Goal: Task Accomplishment & Management: Manage account settings

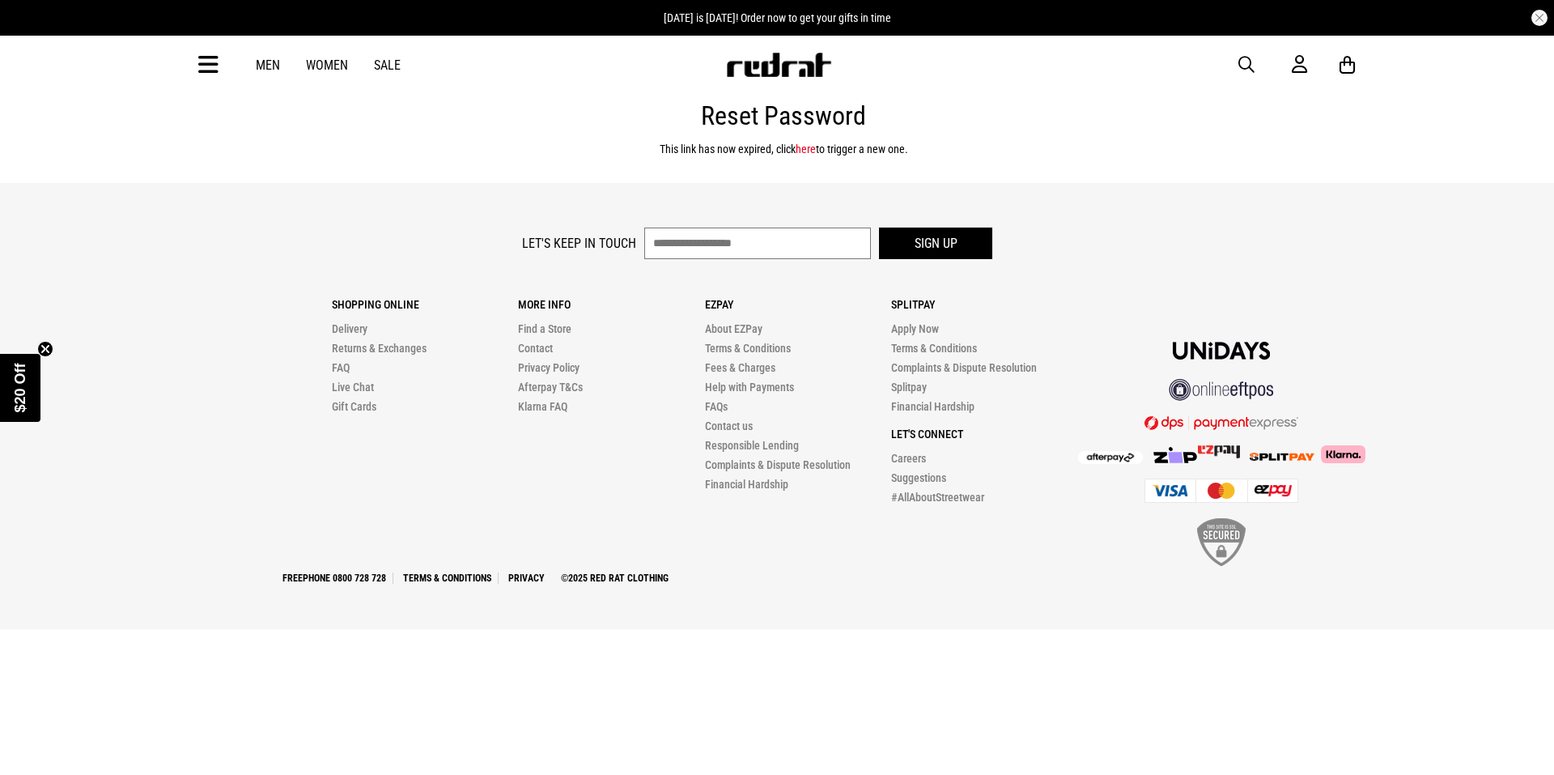
click at [666, 240] on input "text" at bounding box center [757, 243] width 227 height 32
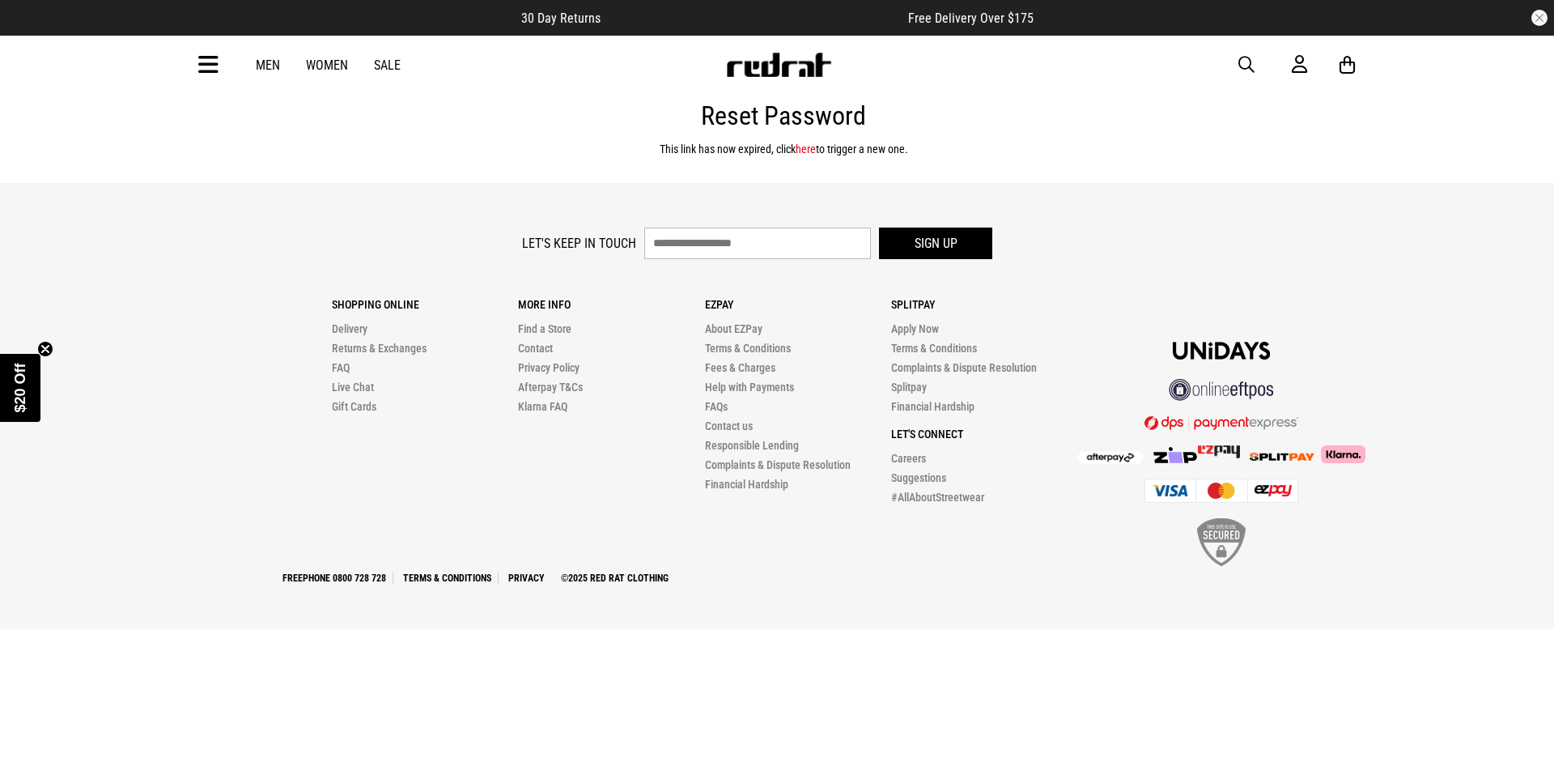
click at [810, 150] on link "here" at bounding box center [806, 148] width 20 height 13
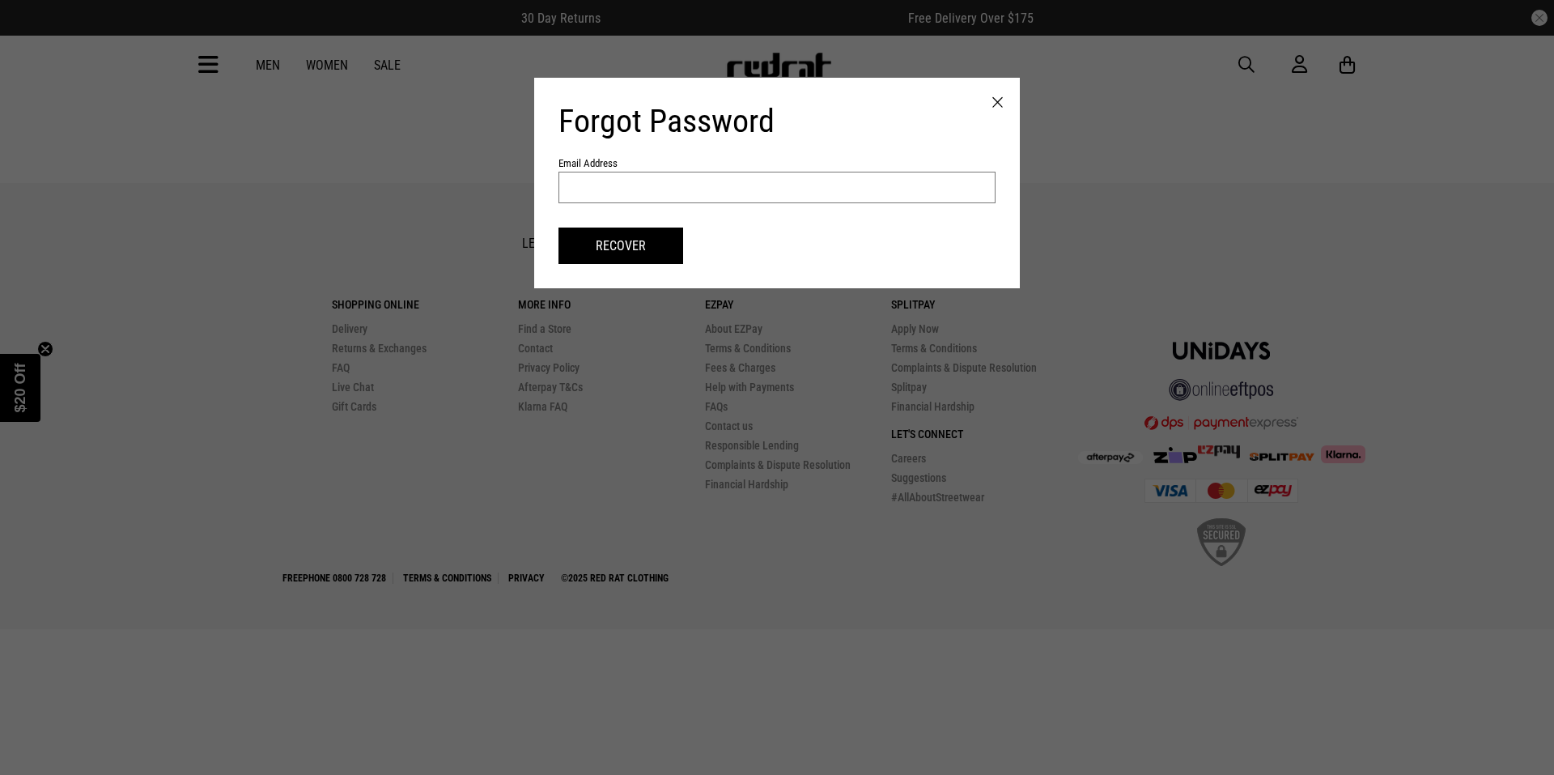
click at [598, 189] on input "text" at bounding box center [777, 188] width 437 height 32
type input "**********"
click at [622, 248] on button "Recover" at bounding box center [621, 245] width 125 height 36
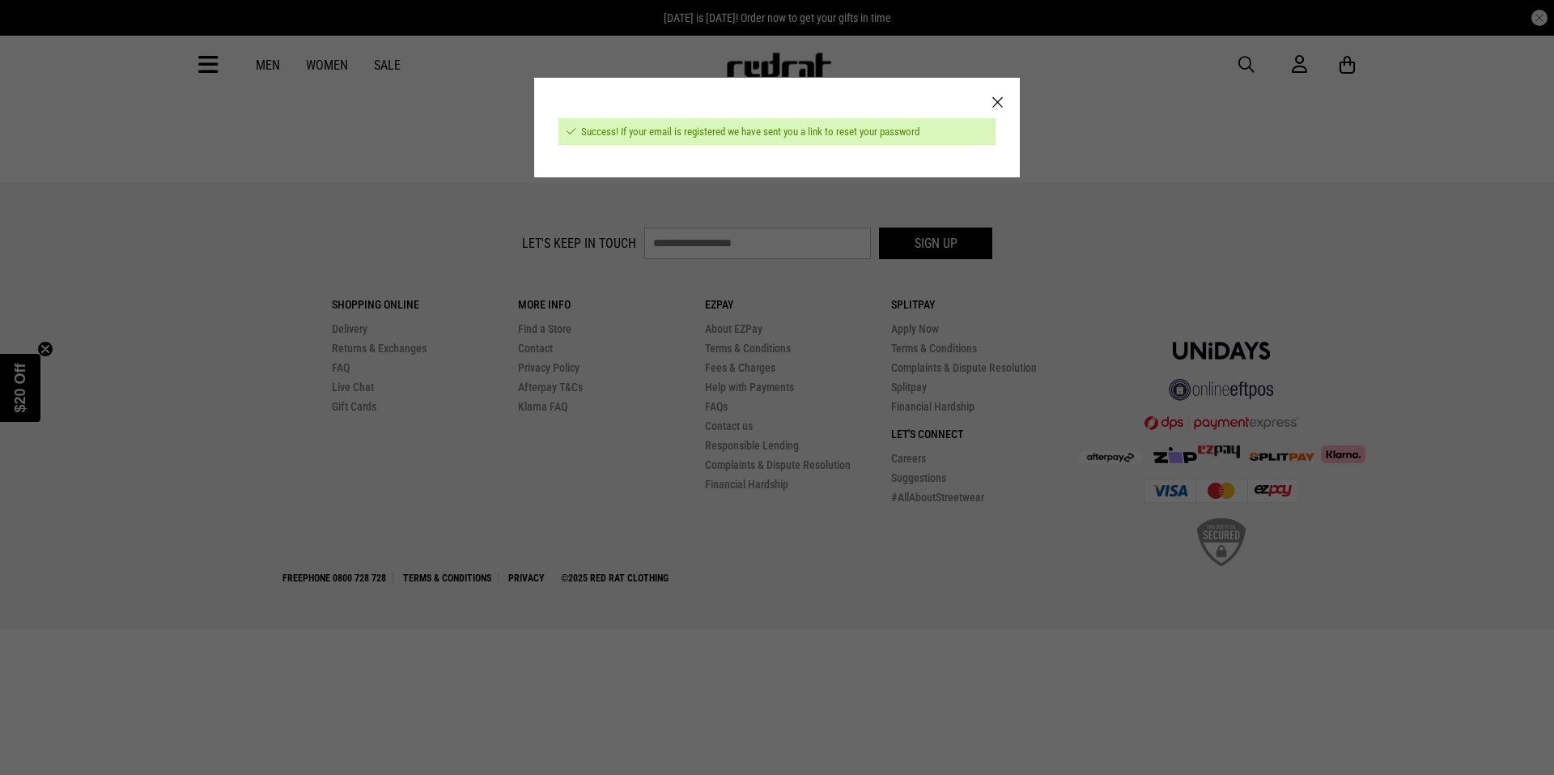
click at [997, 98] on div at bounding box center [997, 103] width 45 height 50
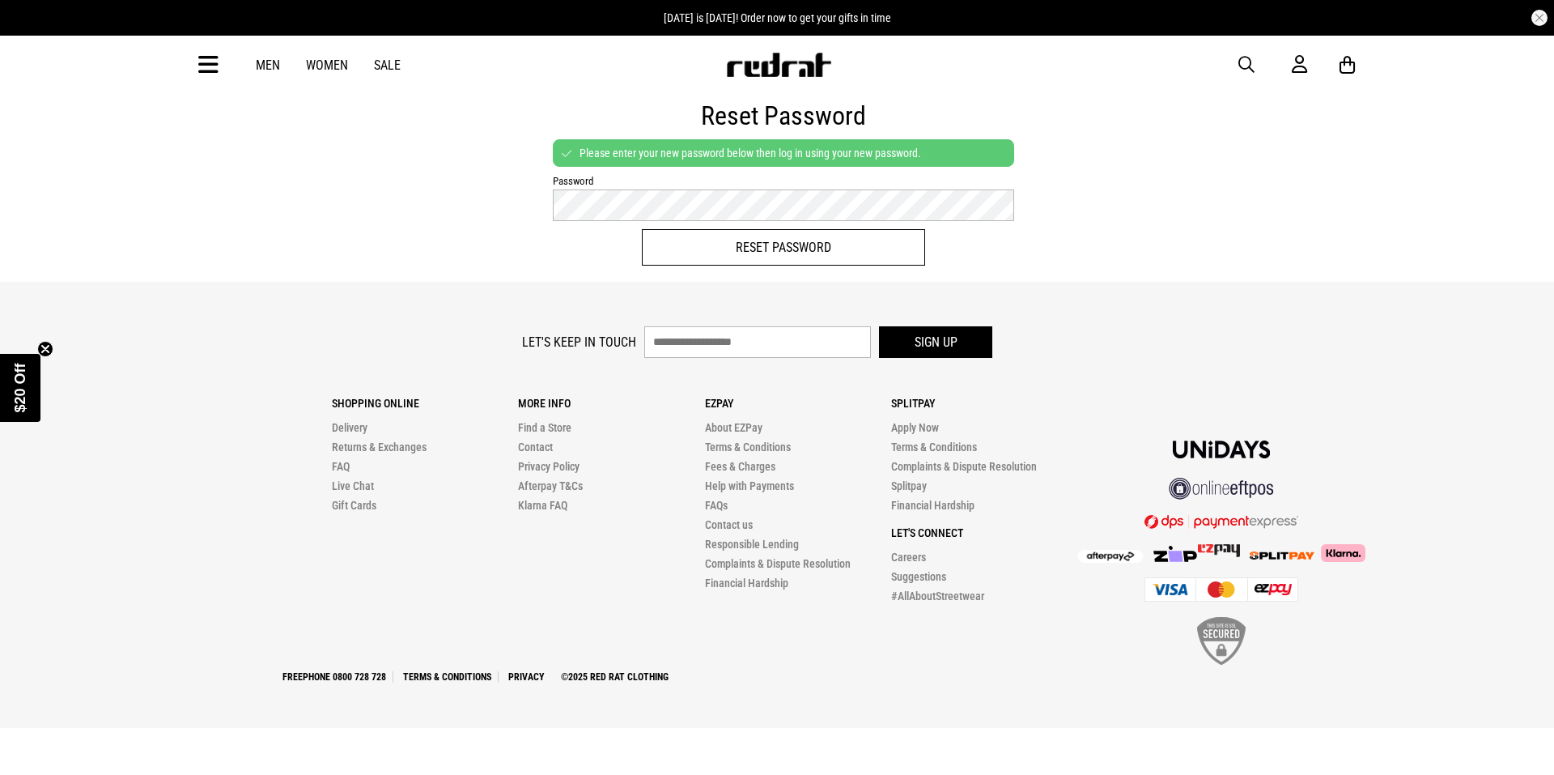
click at [784, 244] on button "Reset Password" at bounding box center [783, 247] width 283 height 36
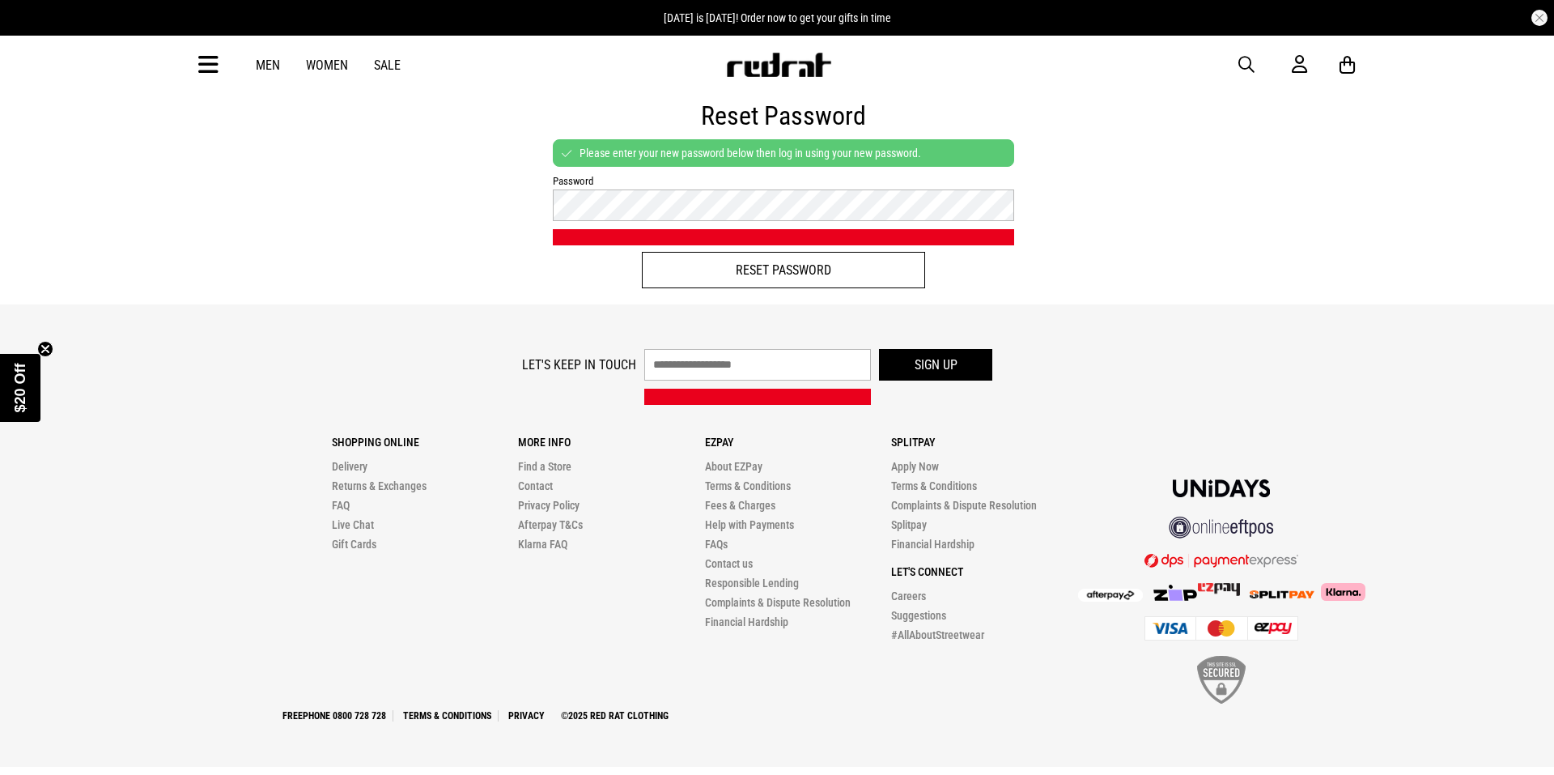
click at [797, 270] on button "Reset Password" at bounding box center [783, 270] width 283 height 36
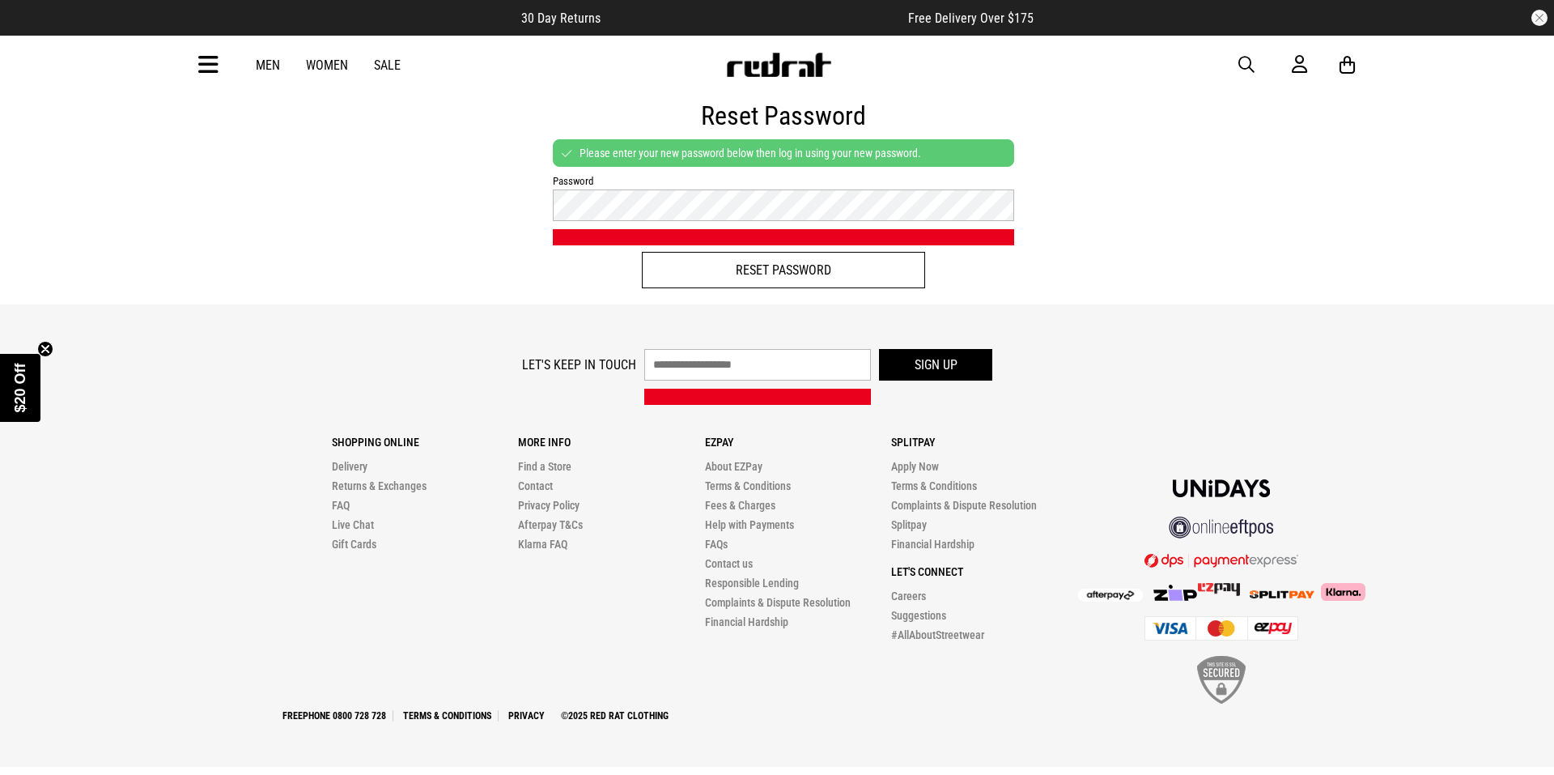
click at [909, 270] on button "Reset Password" at bounding box center [783, 270] width 283 height 36
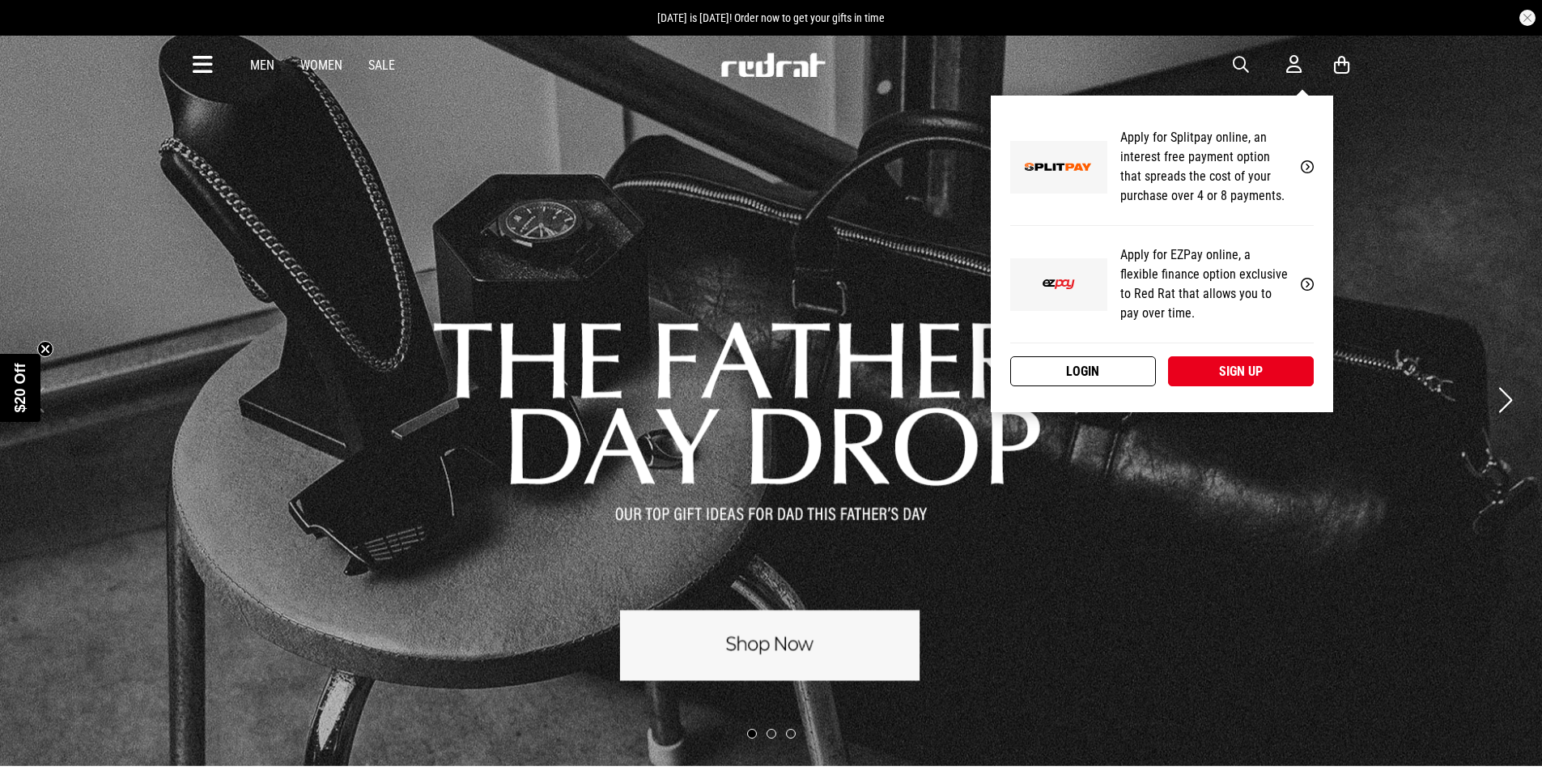
click at [1093, 371] on link "Login" at bounding box center [1083, 371] width 146 height 30
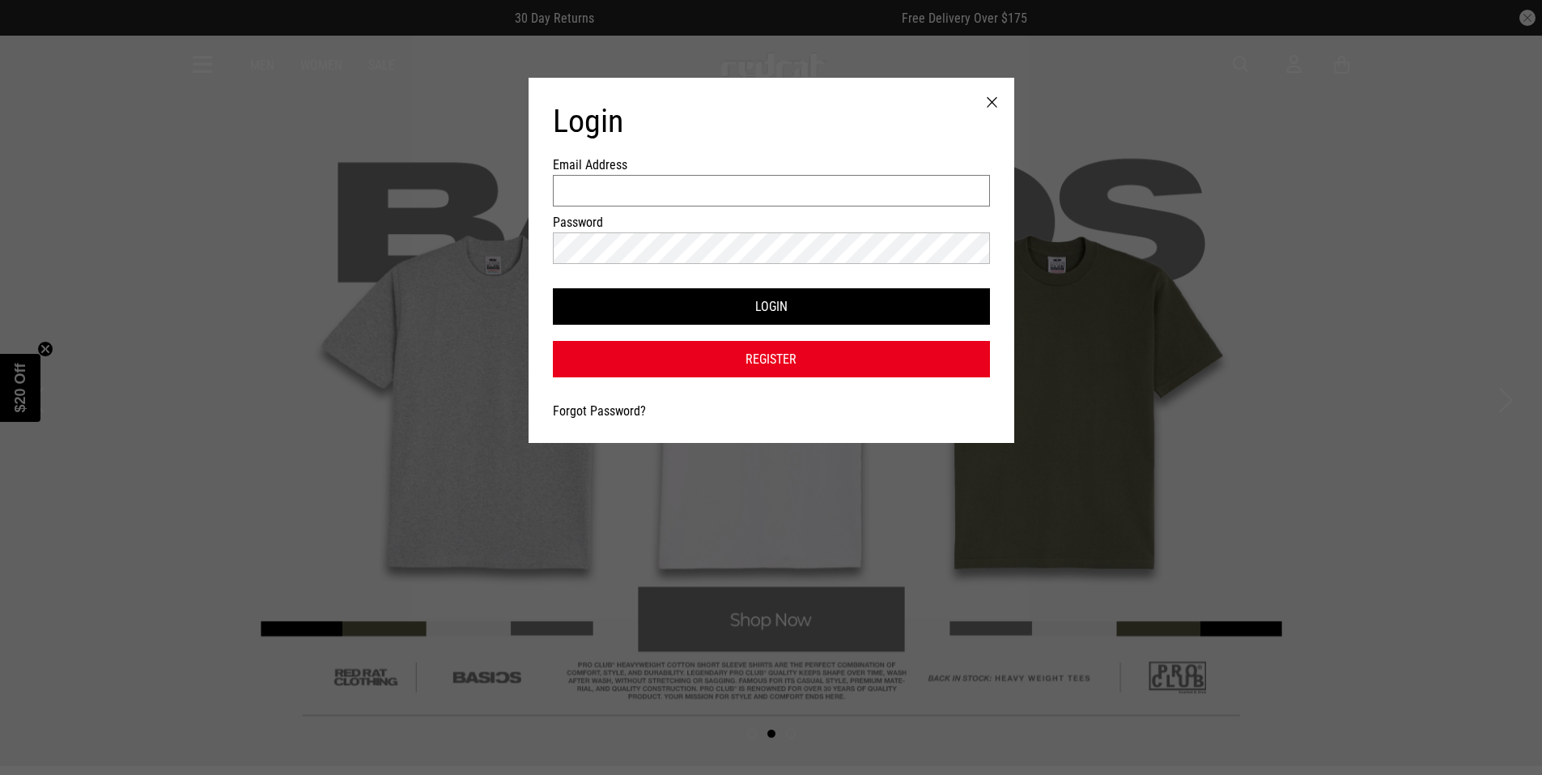
click at [595, 193] on input "Email Address" at bounding box center [771, 191] width 437 height 32
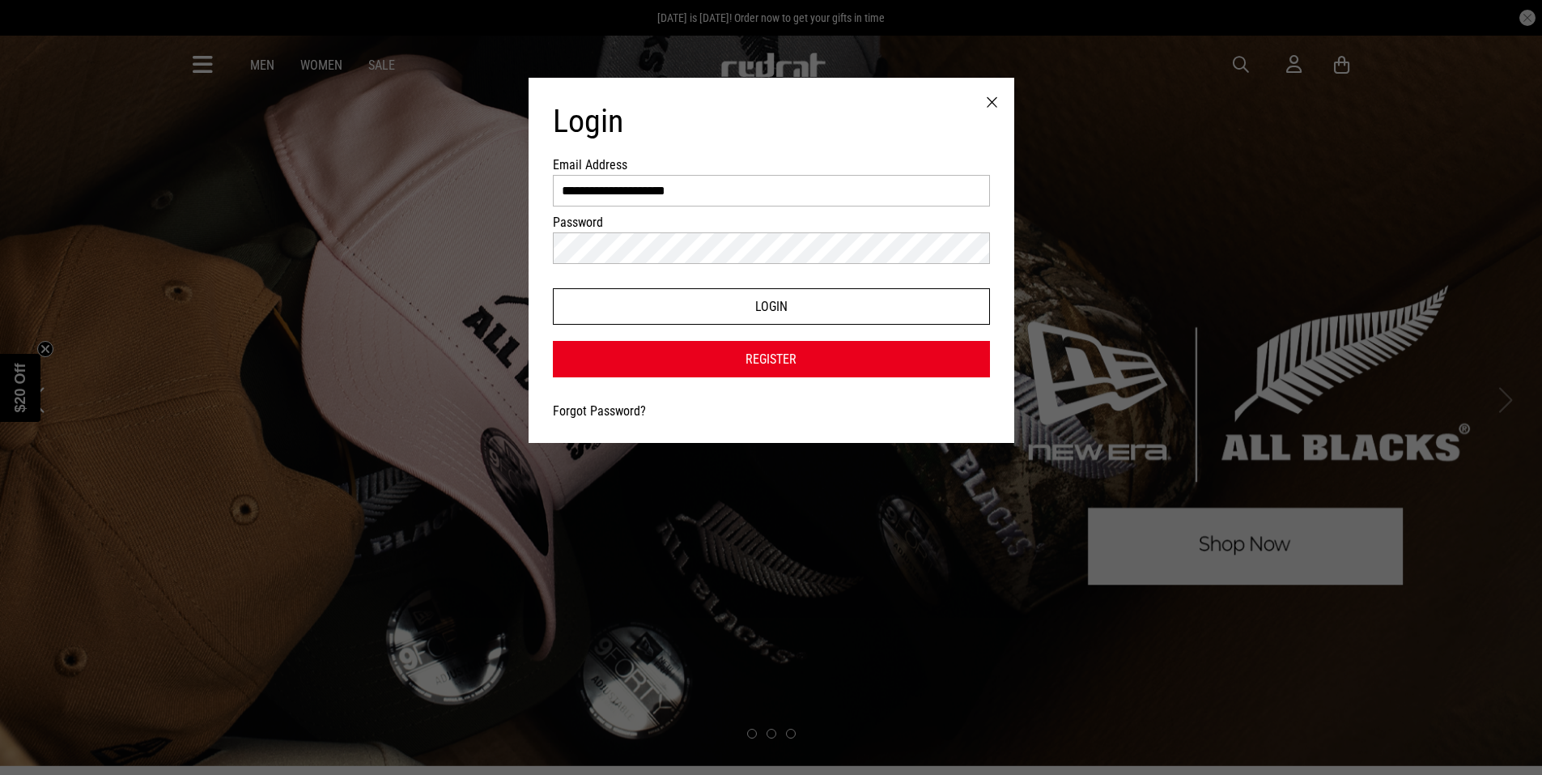
type input "**********"
click at [758, 304] on button "Login" at bounding box center [771, 306] width 437 height 36
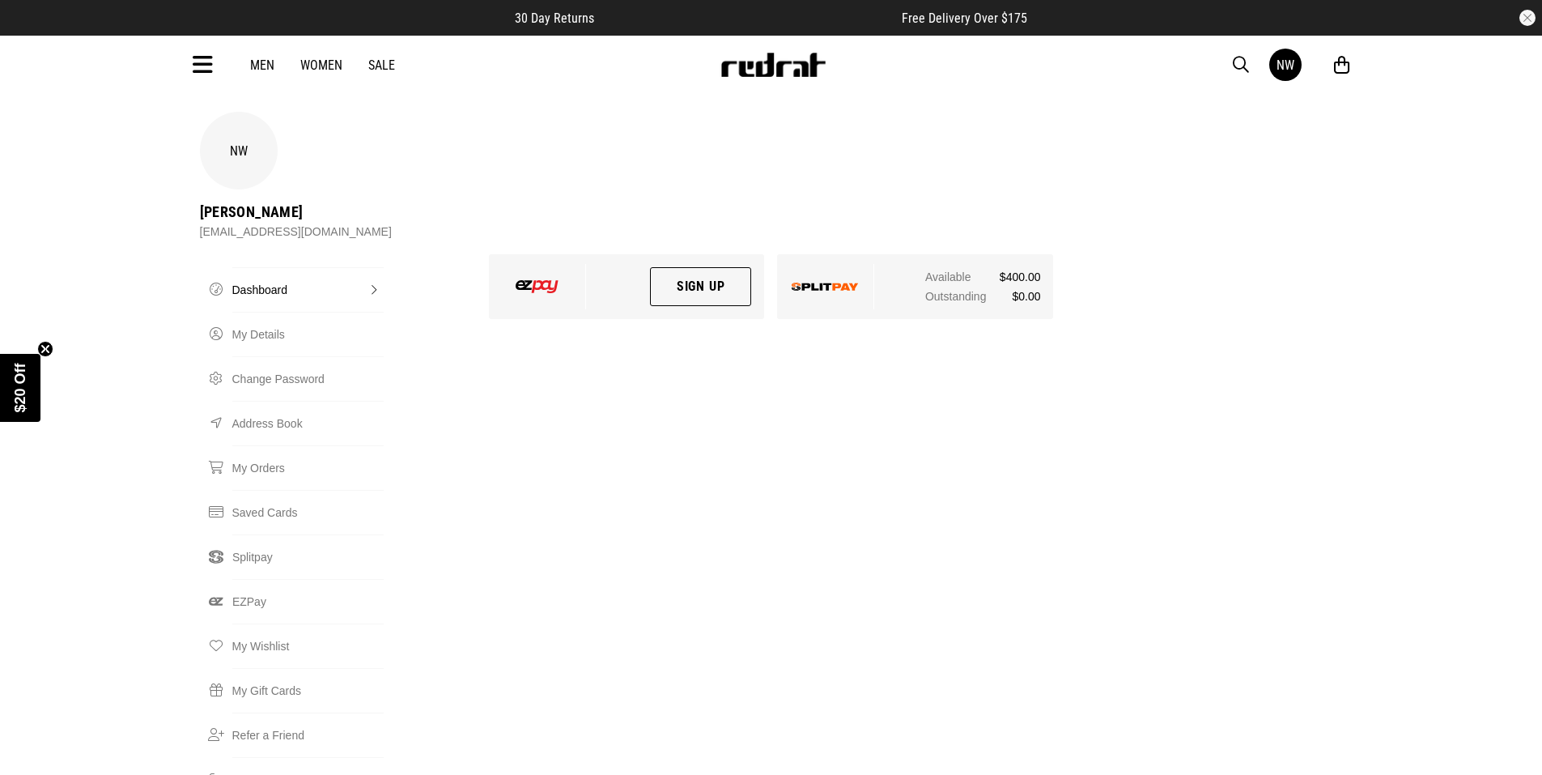
click at [707, 267] on link "Sign Up" at bounding box center [701, 286] width 102 height 39
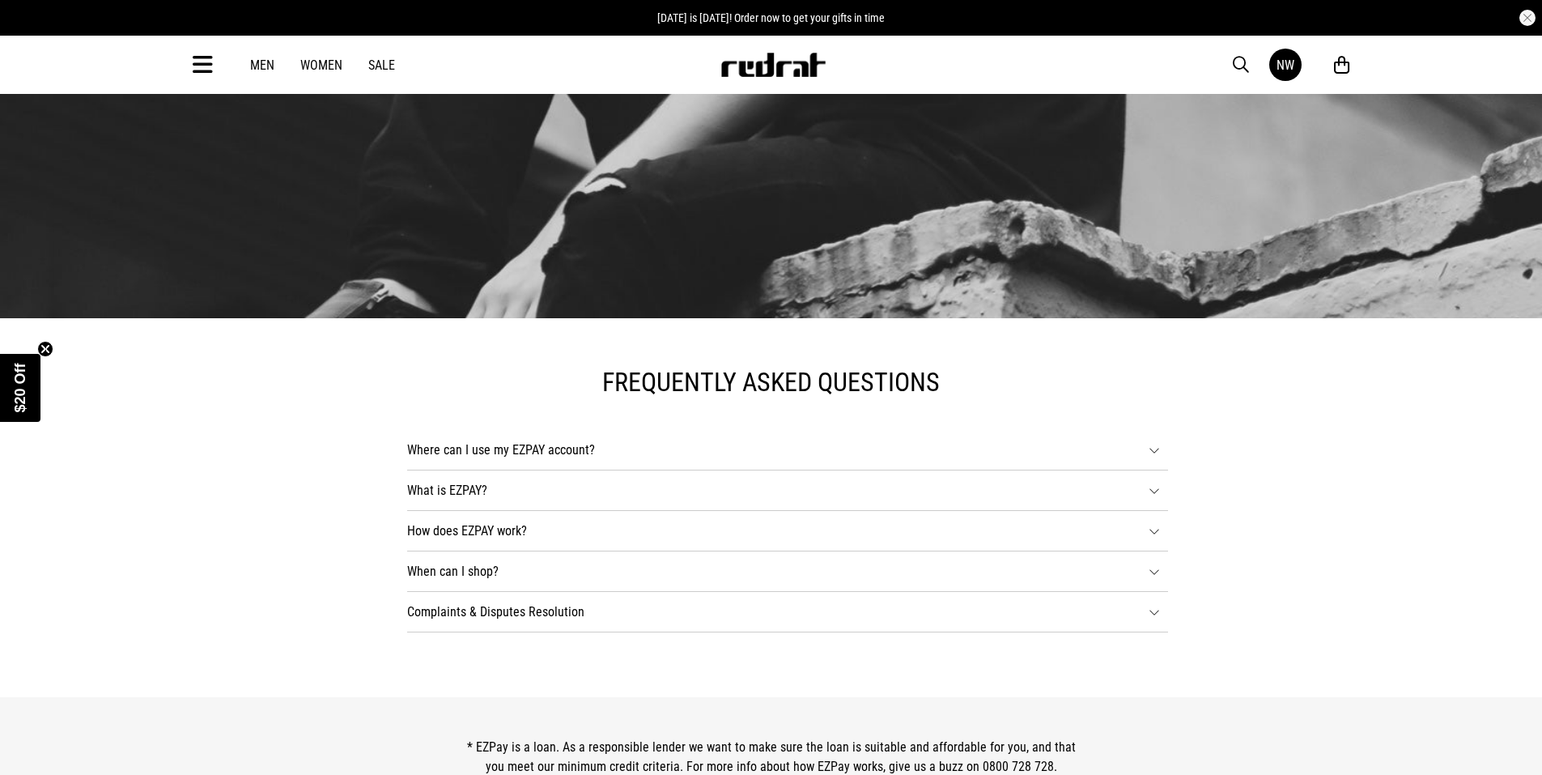
scroll to position [890, 0]
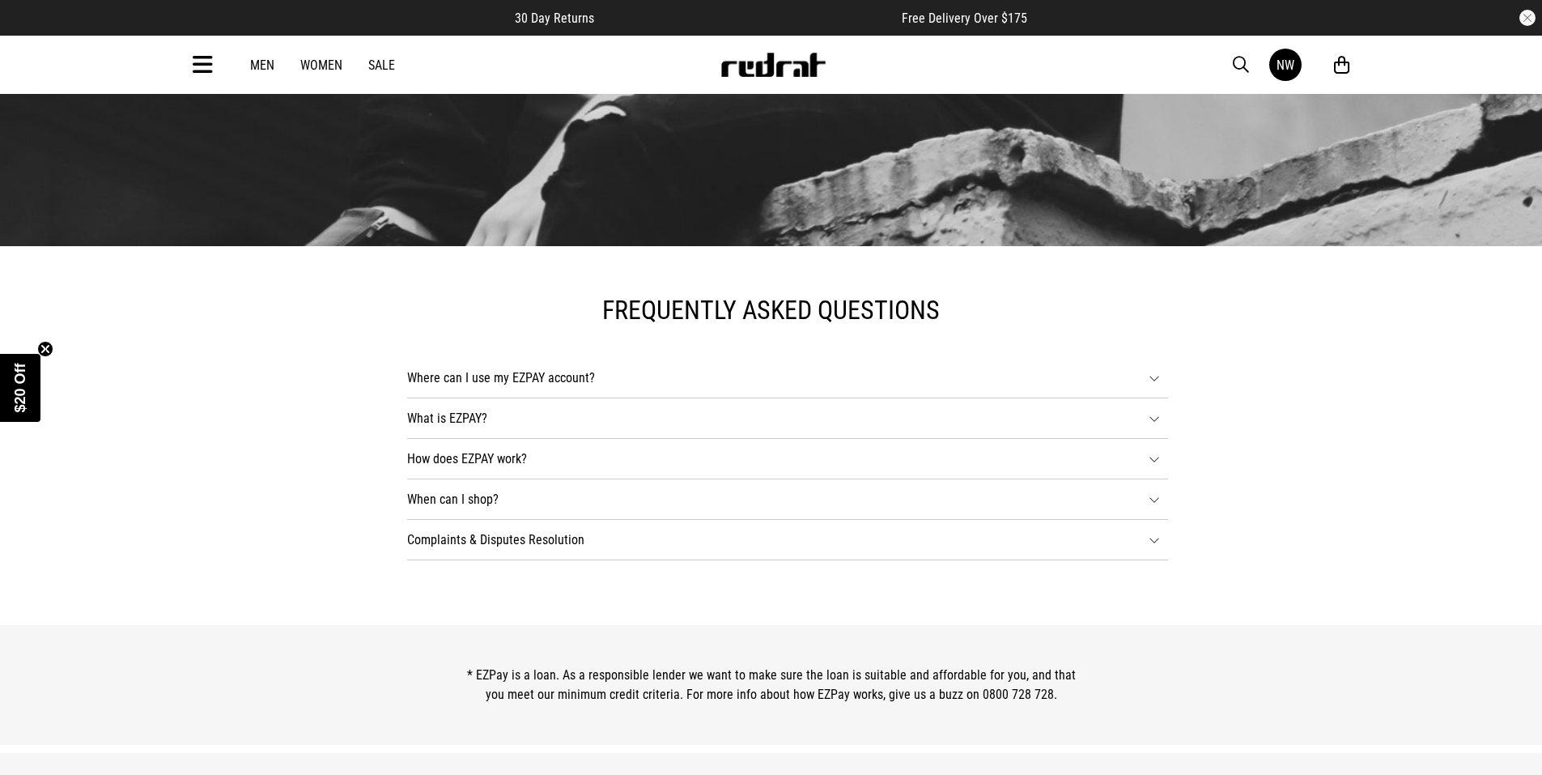
click at [1153, 376] on icon at bounding box center [1154, 376] width 11 height 12
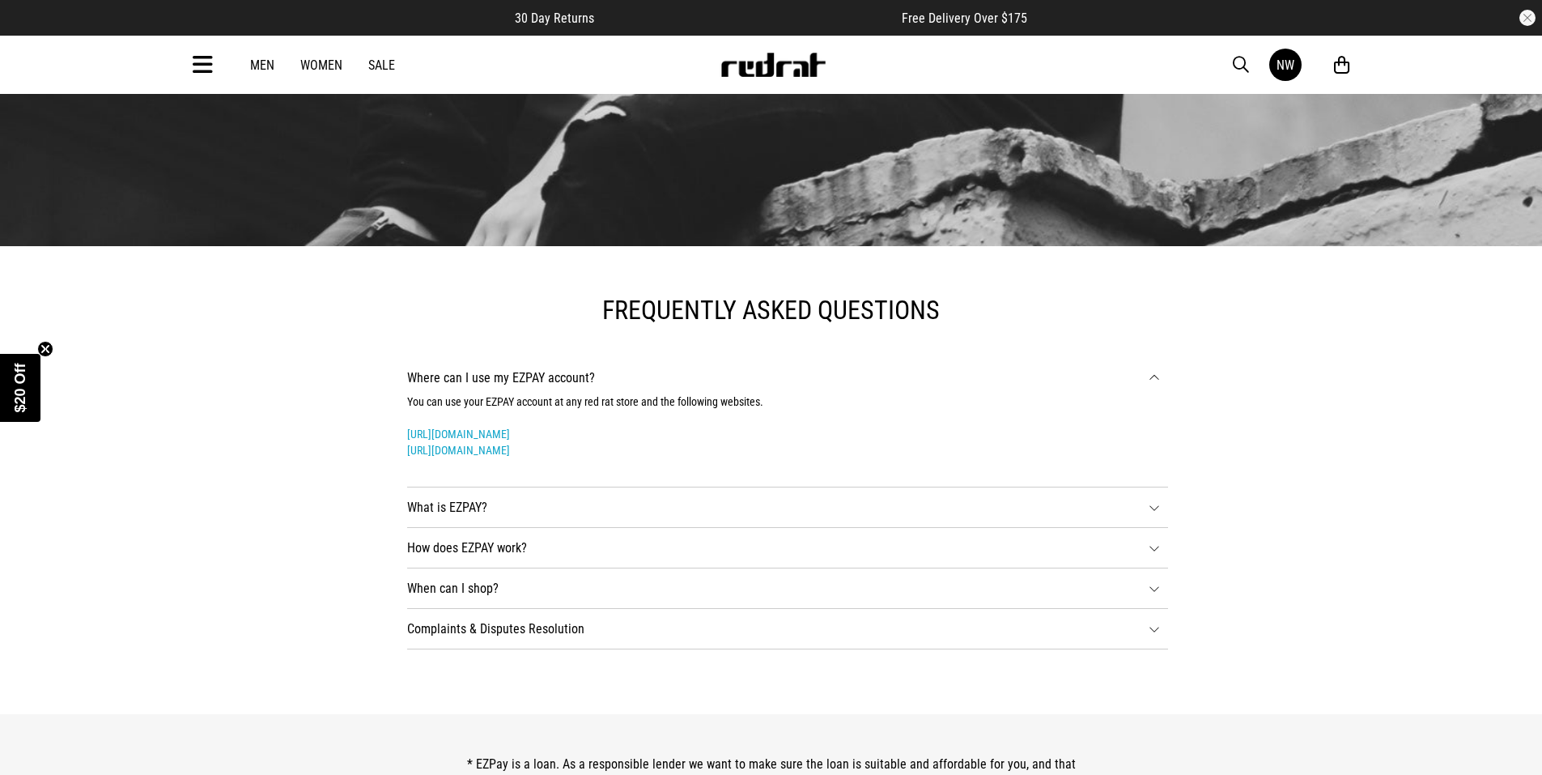
scroll to position [0, 0]
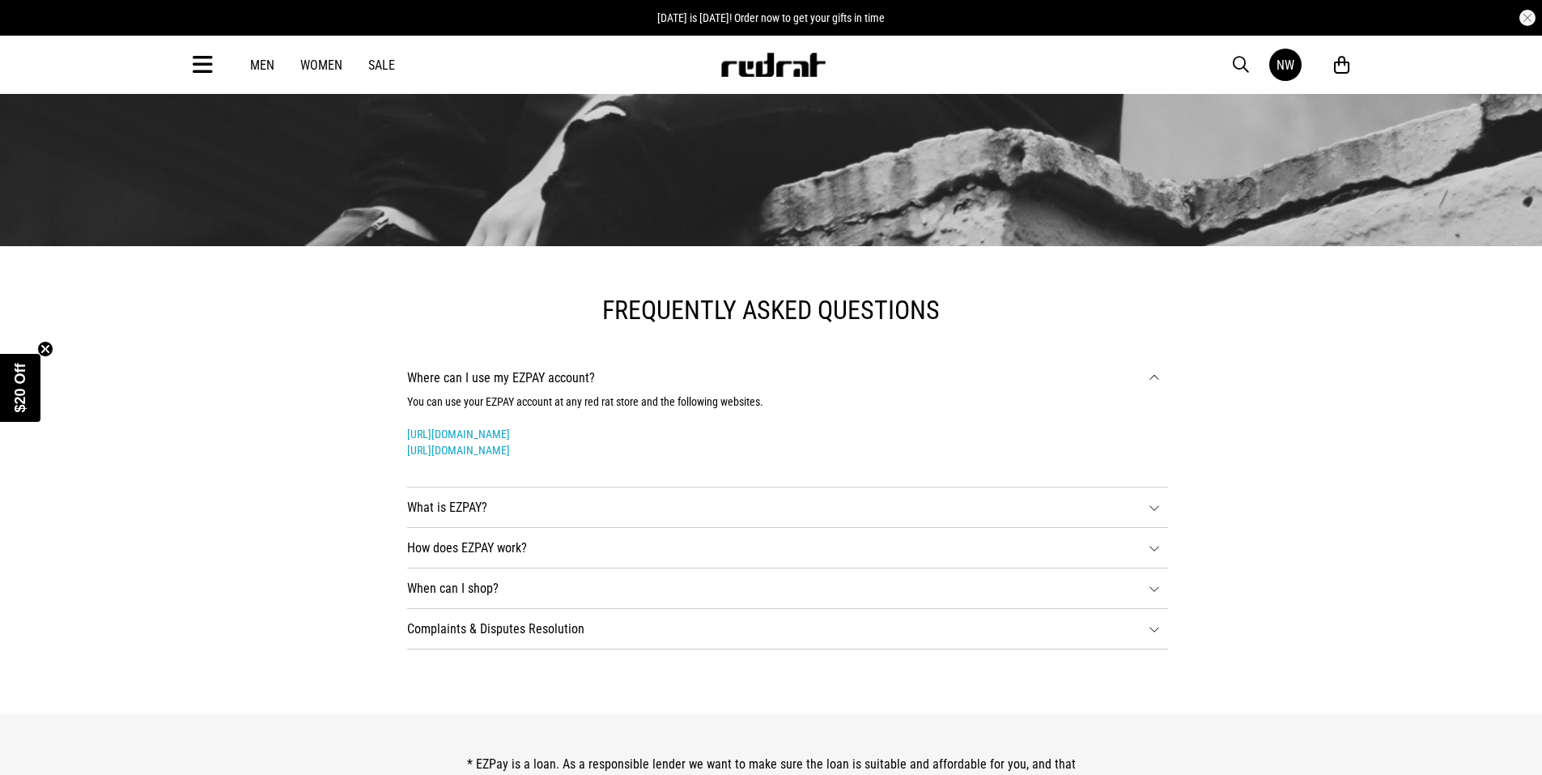
click at [1154, 507] on icon at bounding box center [1154, 505] width 11 height 12
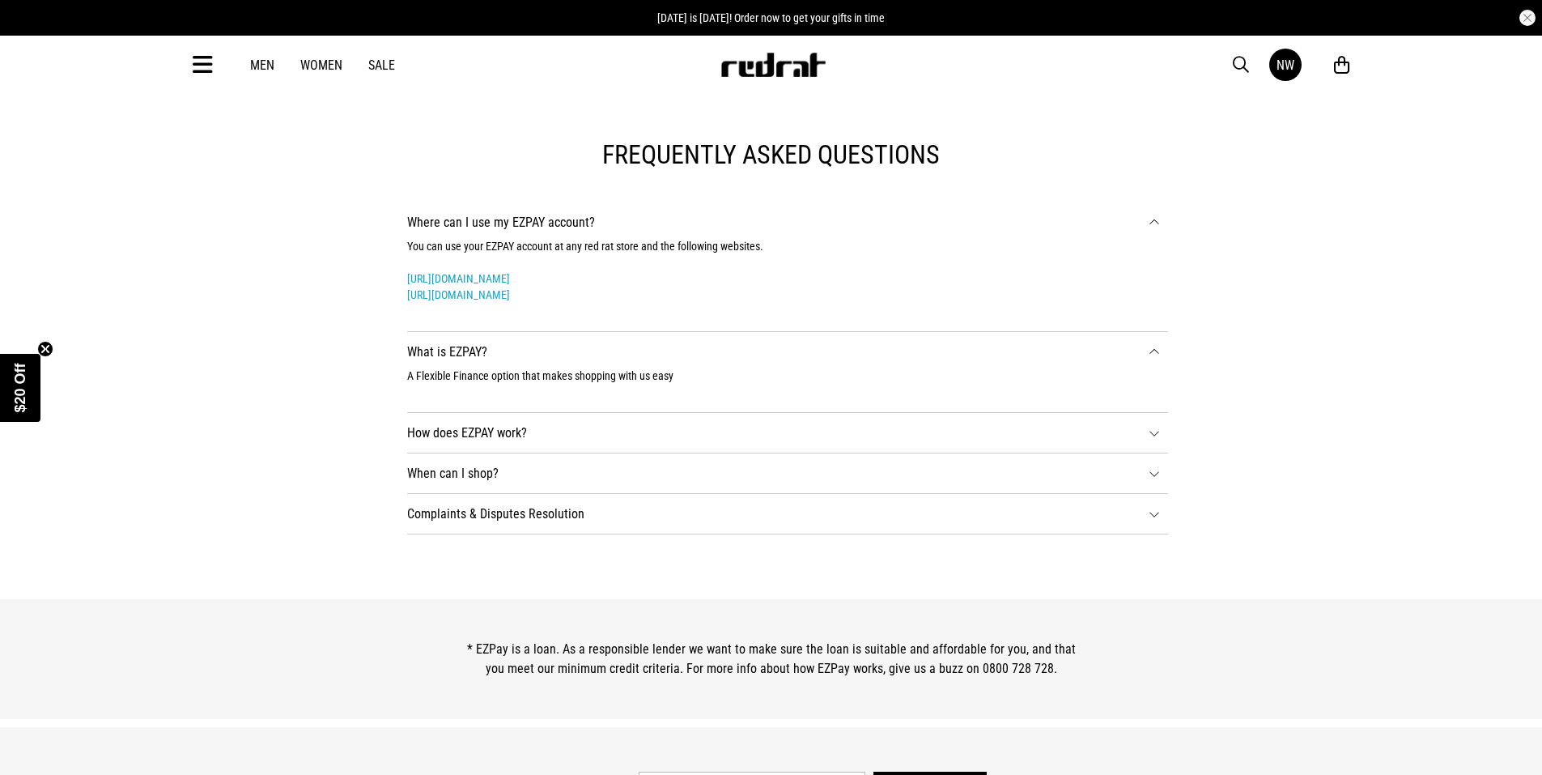
scroll to position [1052, 0]
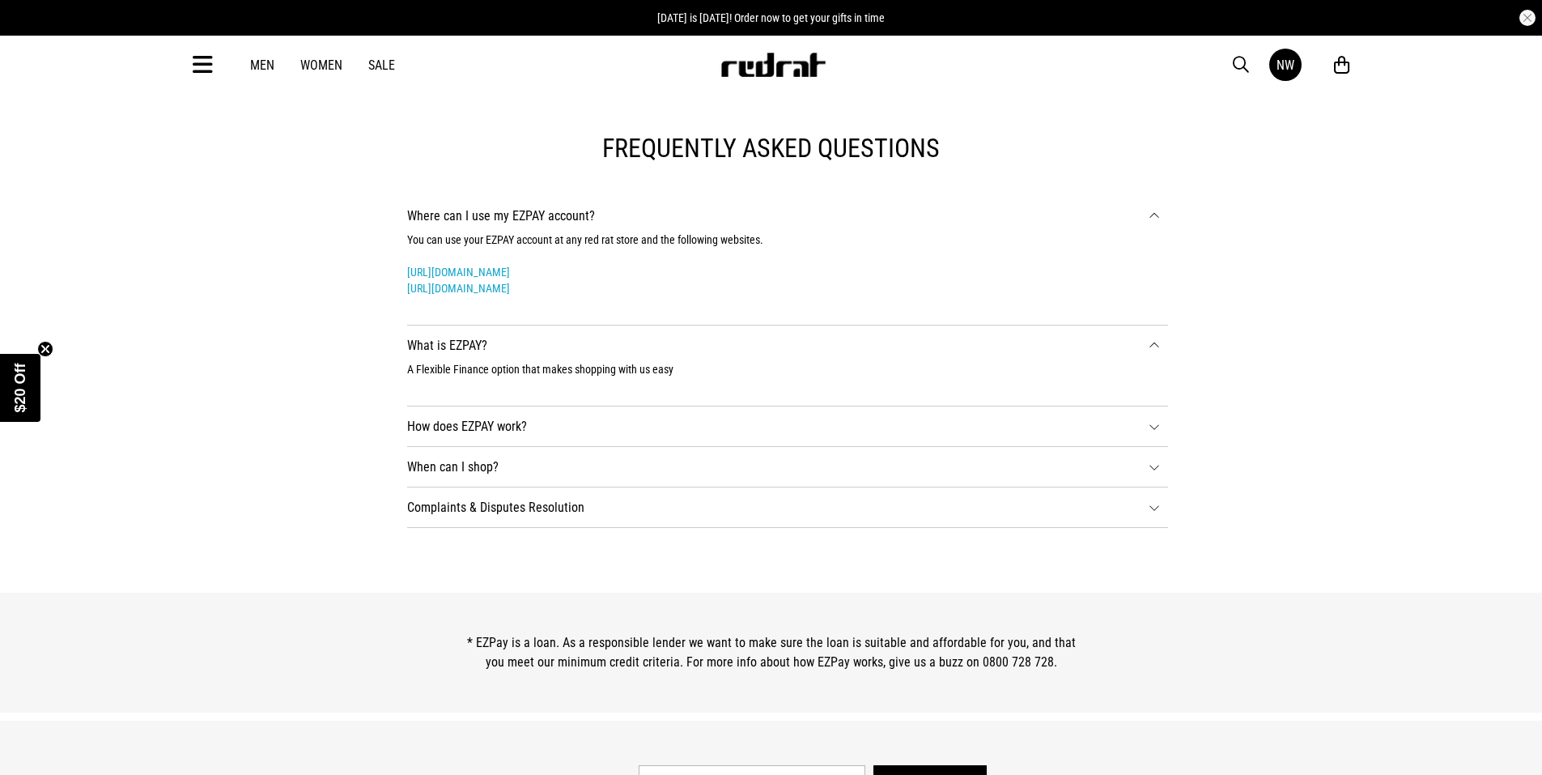
click at [1156, 428] on icon at bounding box center [1154, 425] width 11 height 12
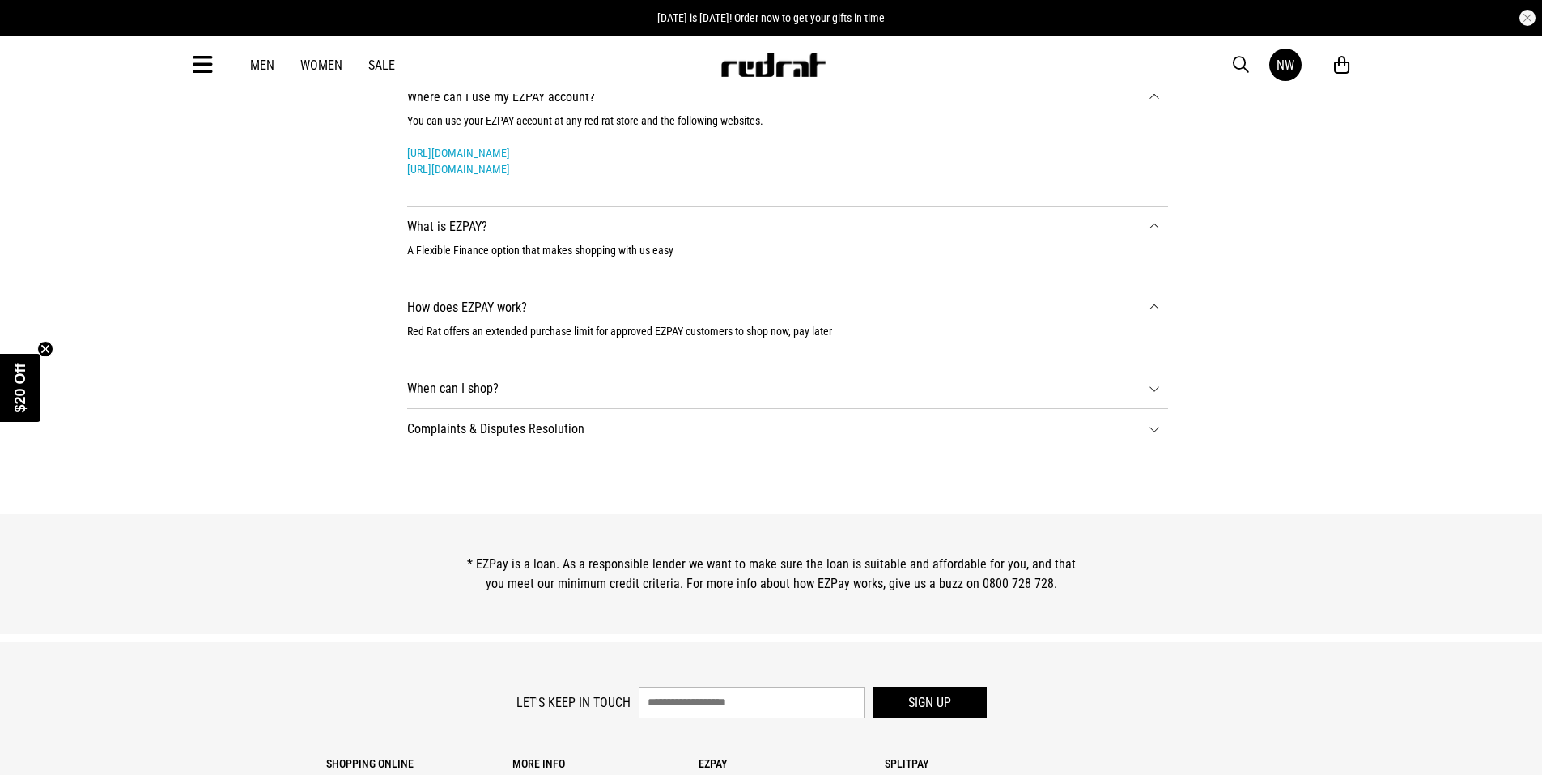
scroll to position [1162, 0]
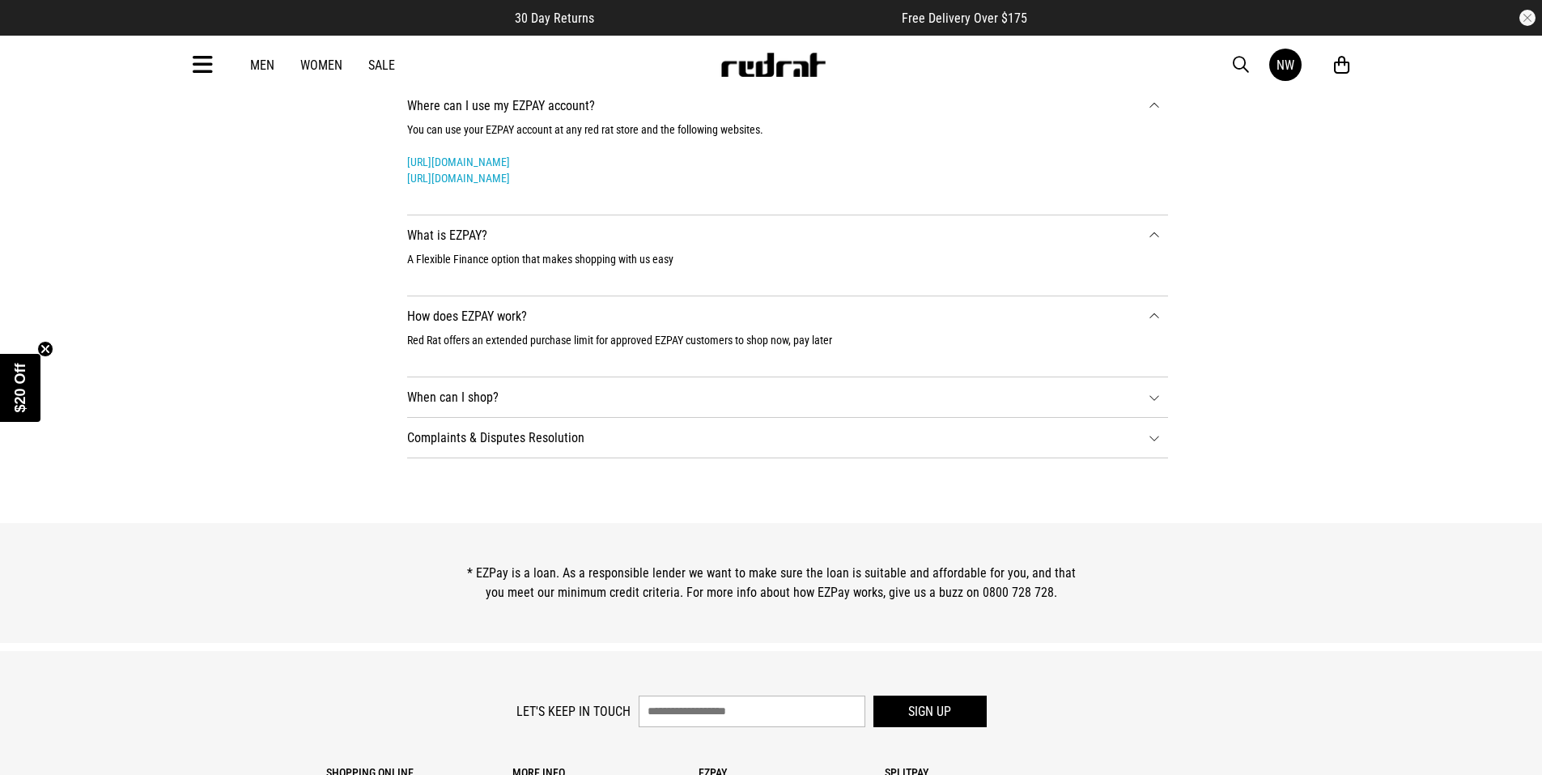
click at [204, 58] on icon at bounding box center [203, 65] width 20 height 27
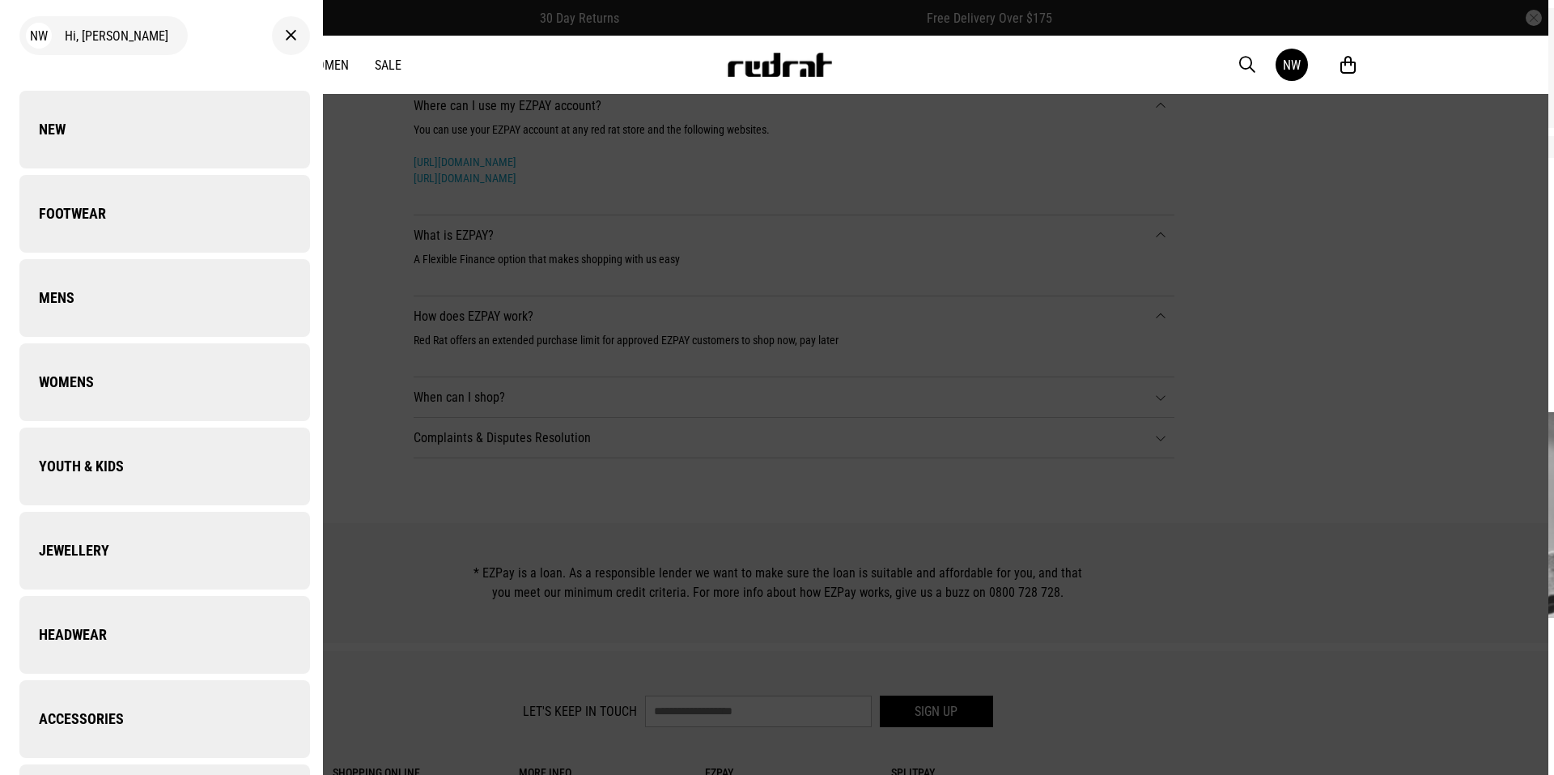
scroll to position [1170, 0]
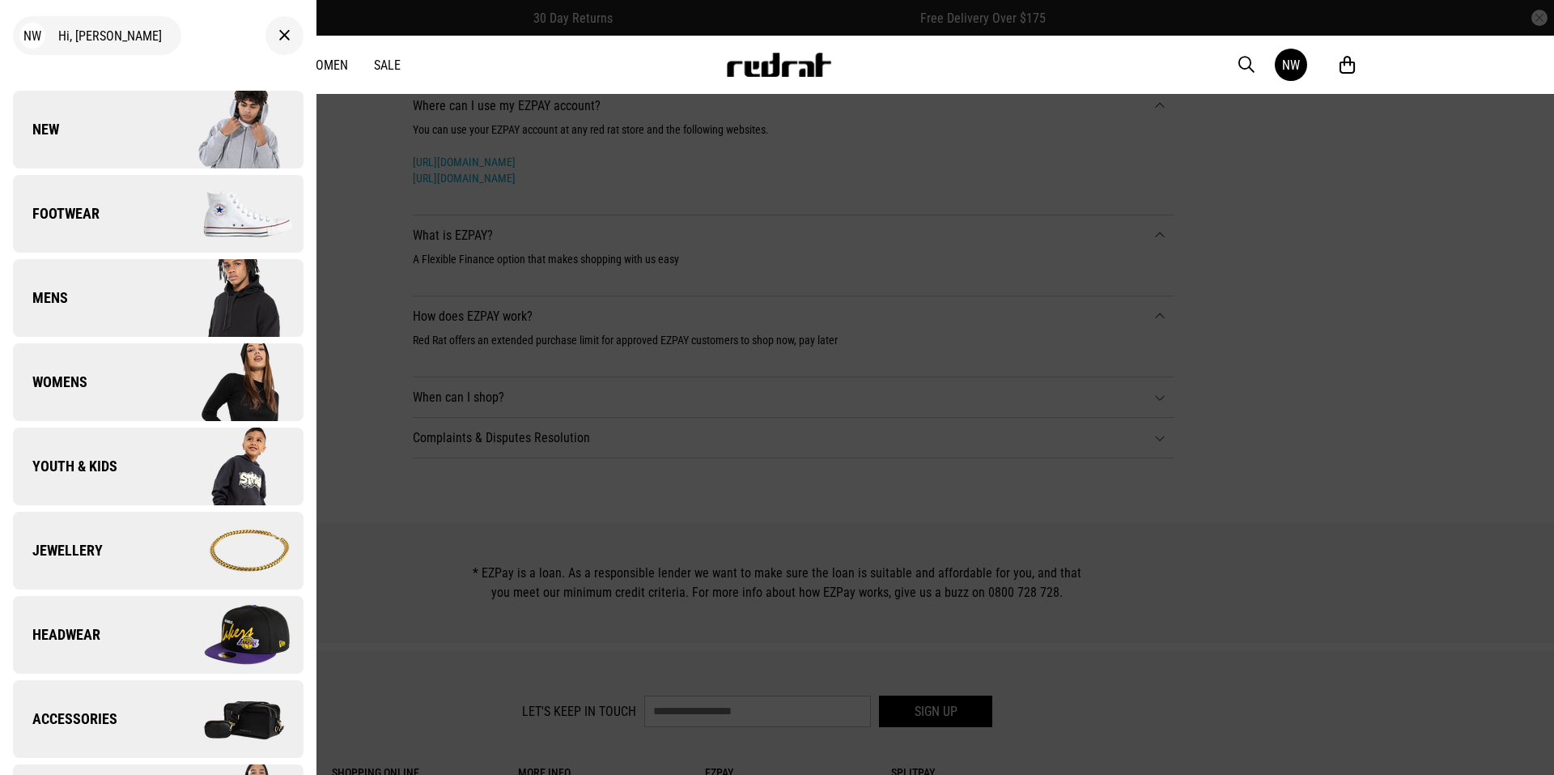
click at [204, 58] on div "NW Hi, Nadya New Back Footwear Back Footwear Mens Back Mens Womens Back Womens …" at bounding box center [158, 387] width 317 height 775
click at [278, 32] on icon at bounding box center [284, 35] width 12 height 19
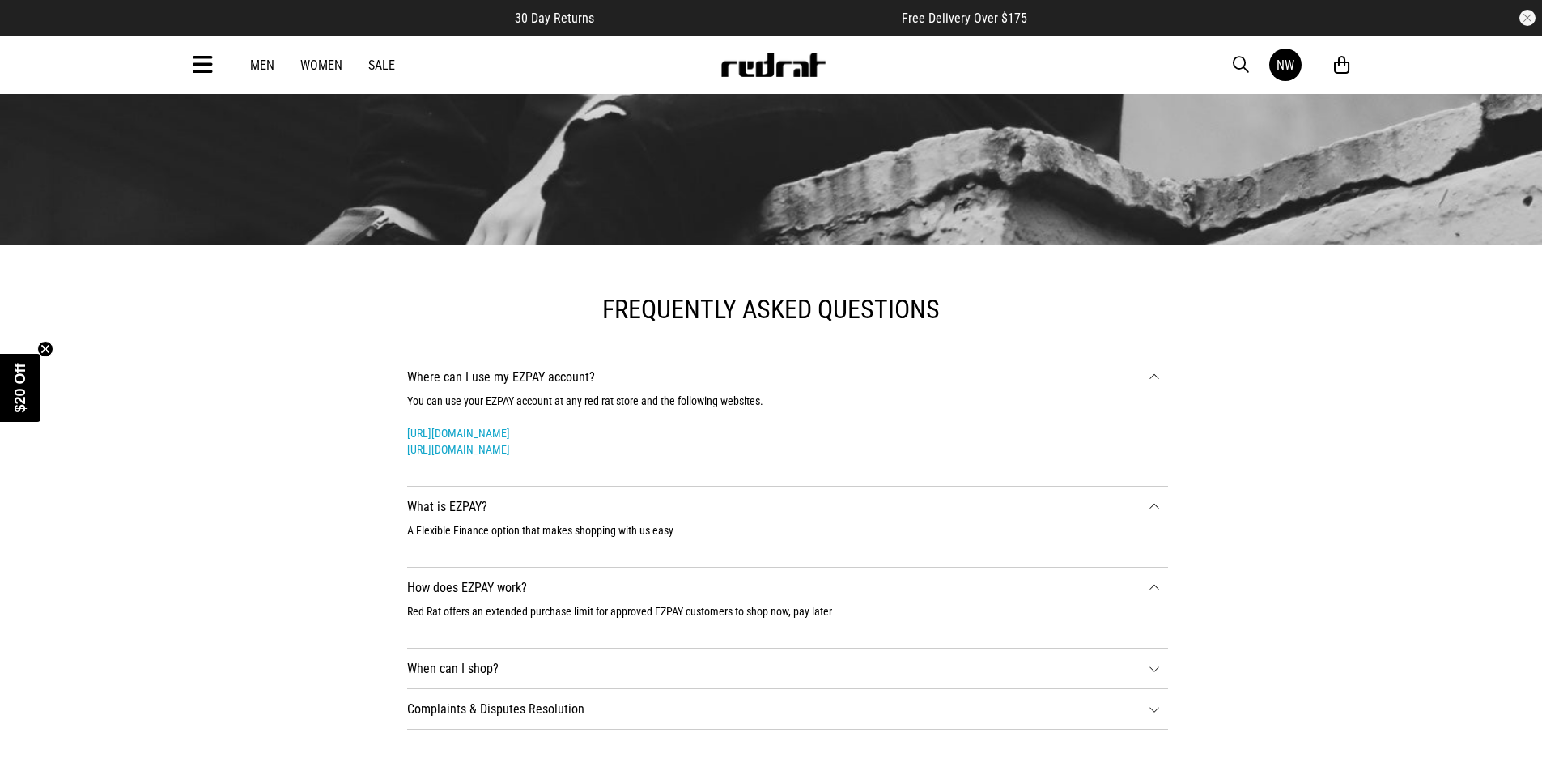
scroll to position [920, 0]
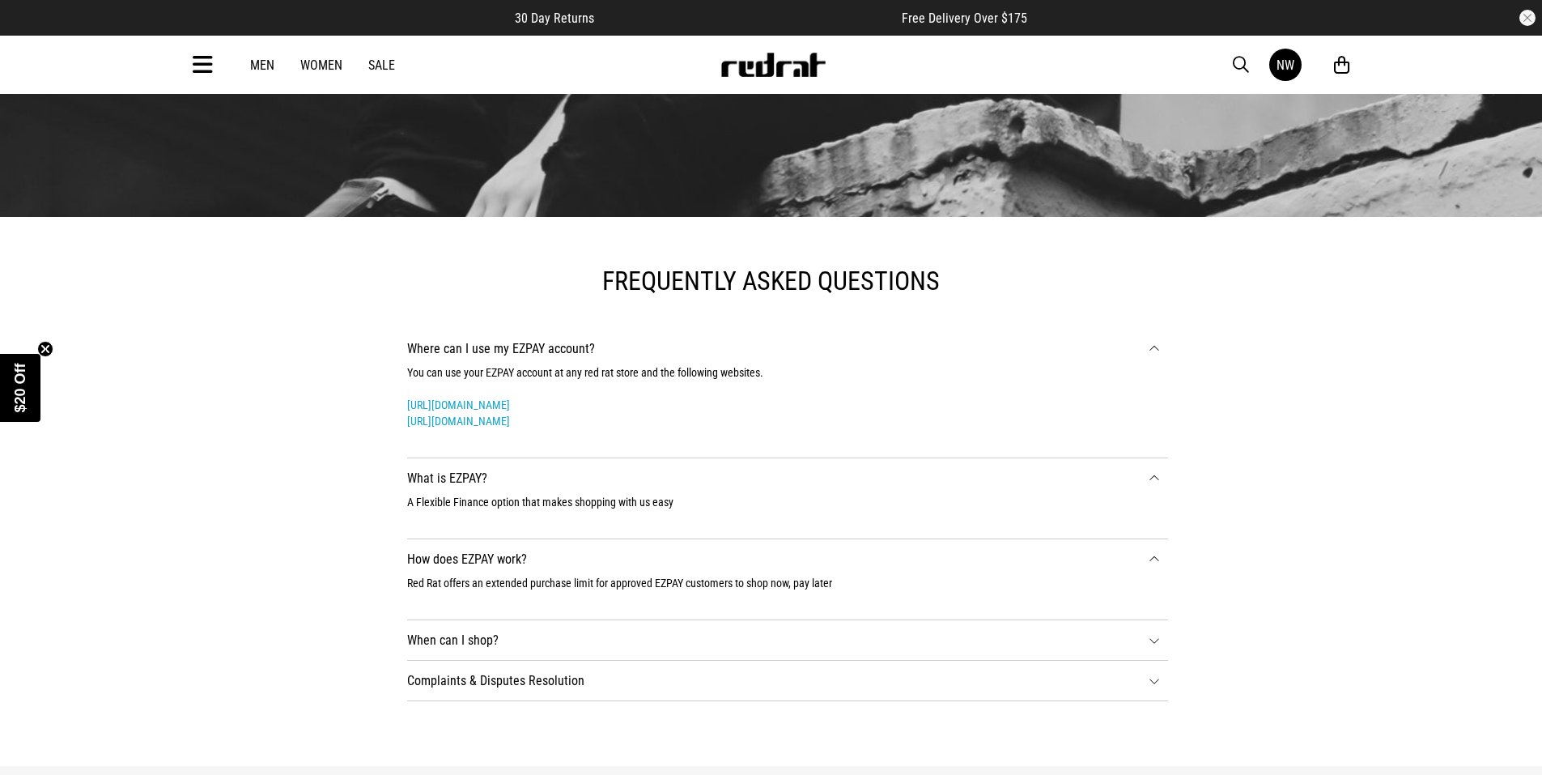
click at [380, 64] on link "Sale" at bounding box center [381, 64] width 27 height 15
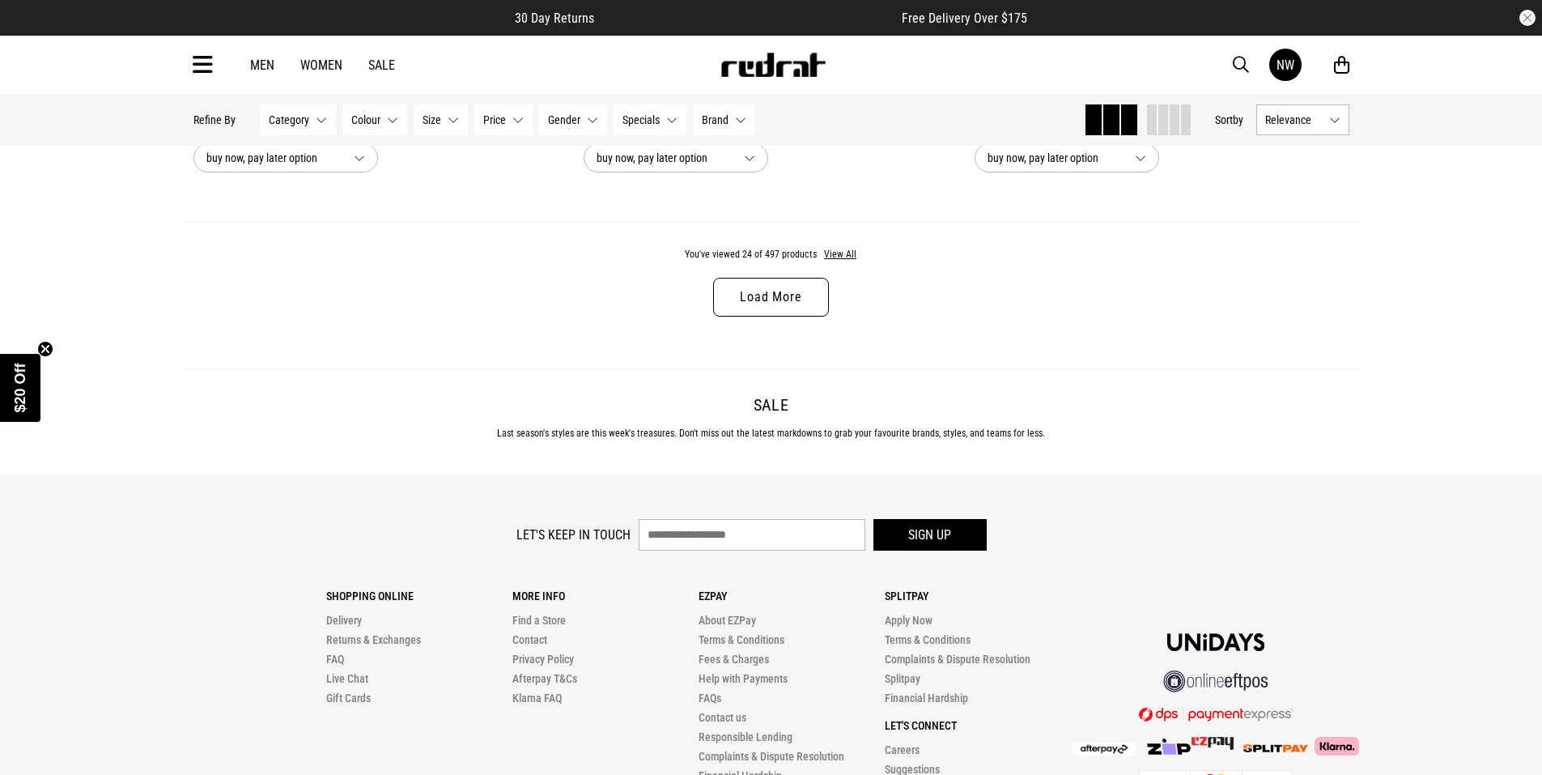
scroll to position [5262, 0]
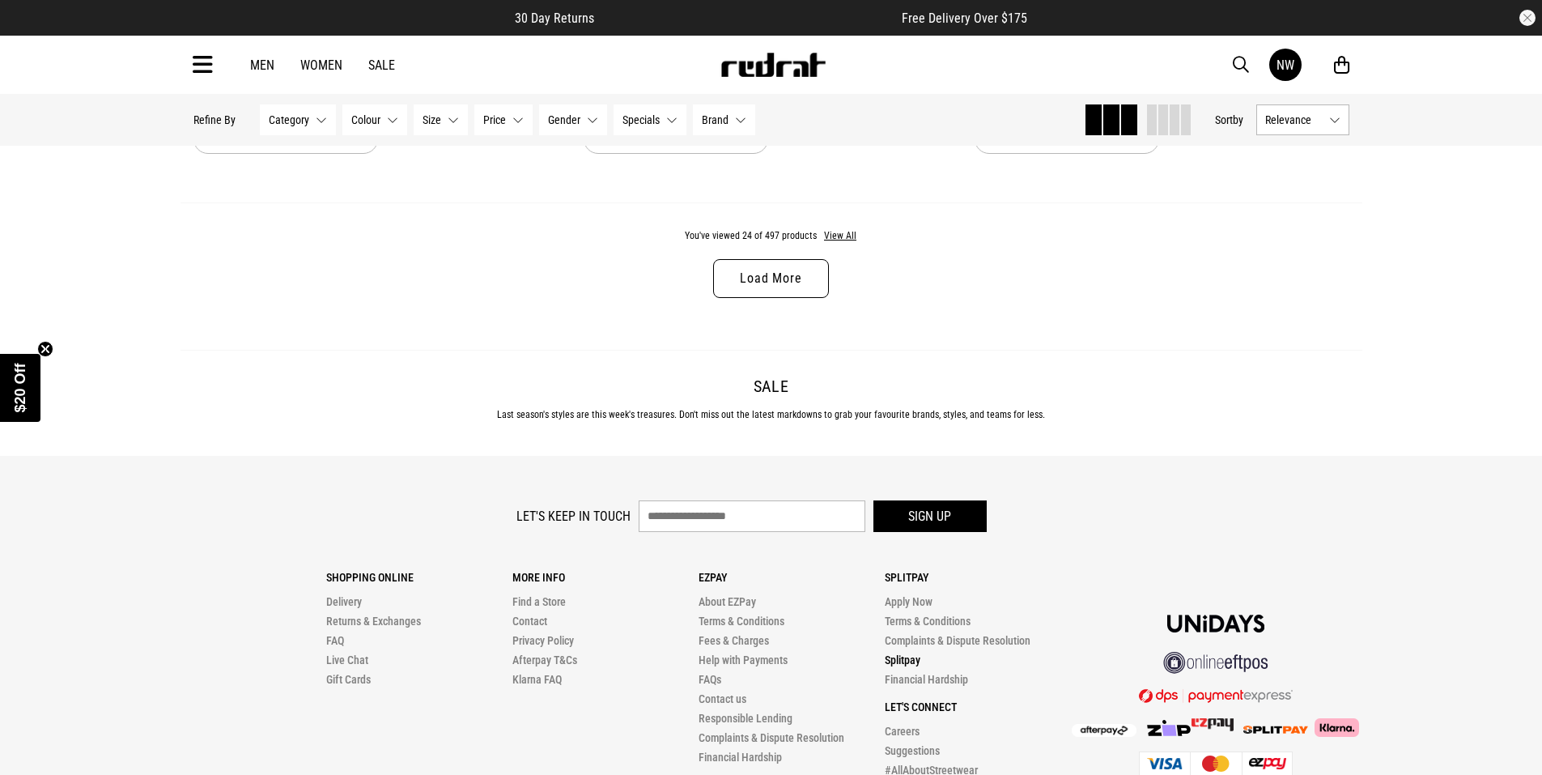
click at [901, 666] on link "Splitpay" at bounding box center [903, 659] width 36 height 13
